Goal: Task Accomplishment & Management: Use online tool/utility

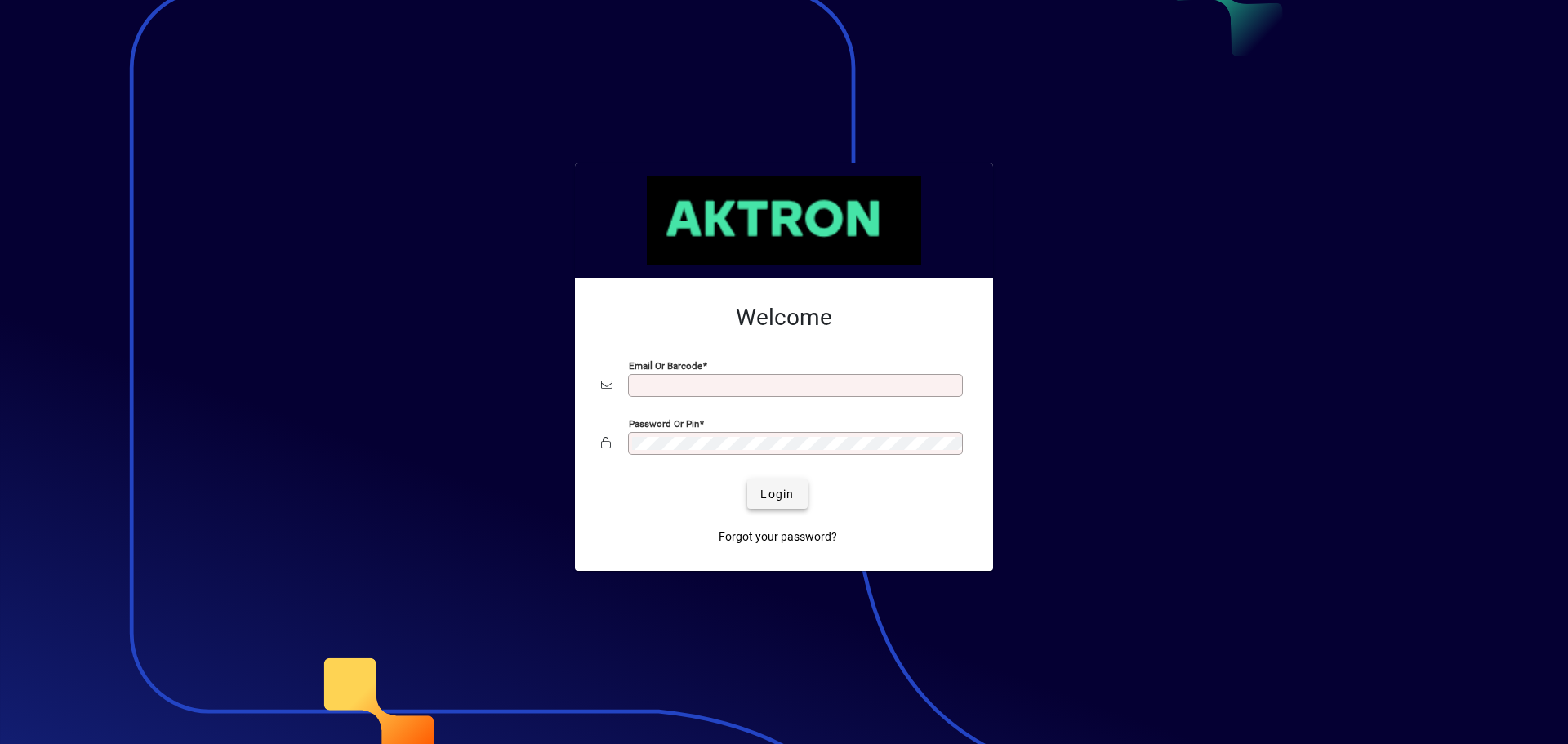
type input "**********"
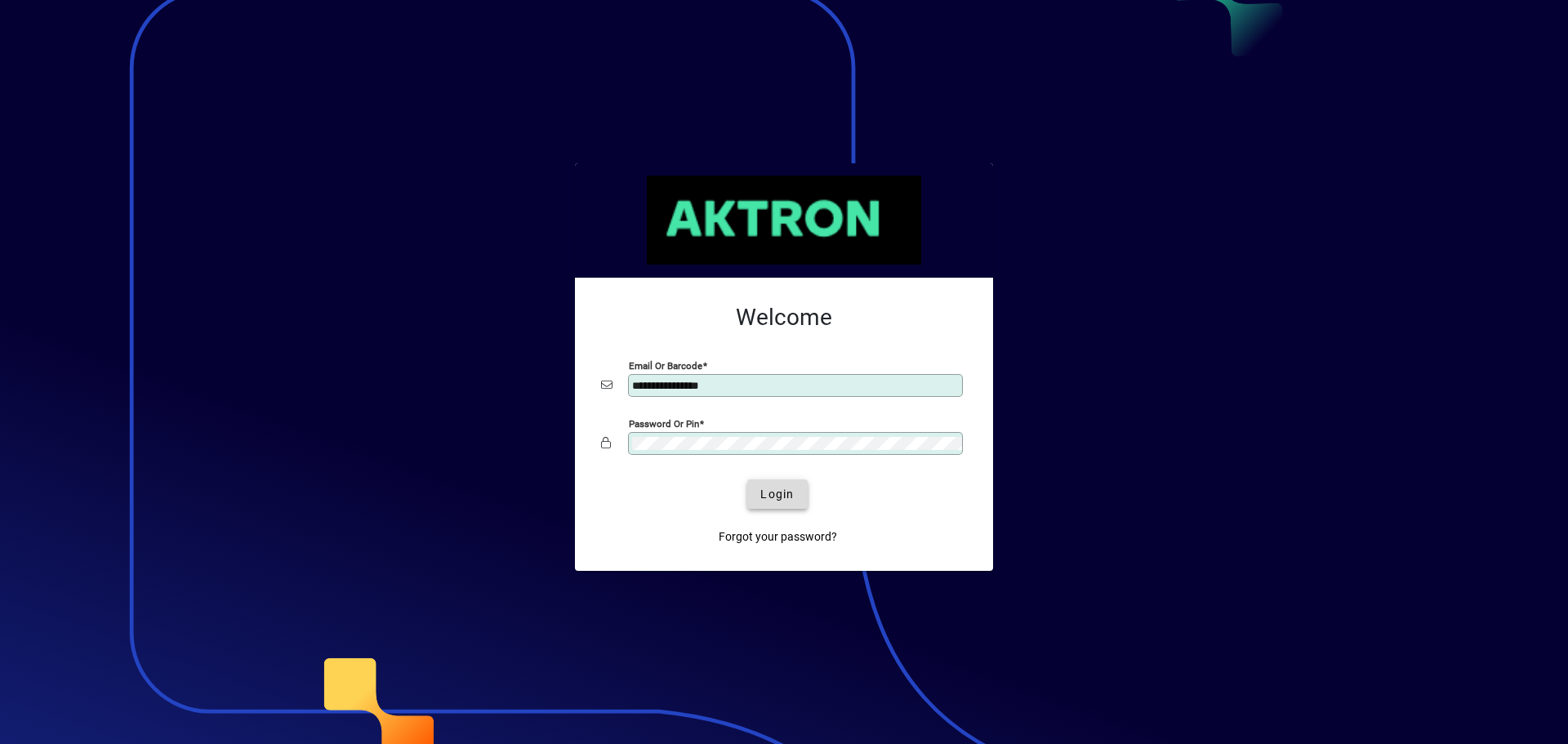
click at [779, 498] on span "Login" at bounding box center [777, 494] width 33 height 17
